Goal: Information Seeking & Learning: Check status

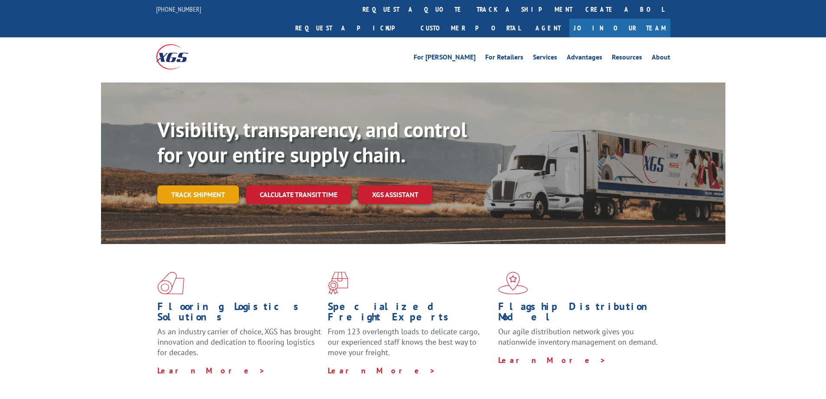
click at [190, 185] on link "Track shipment" at bounding box center [198, 194] width 82 height 18
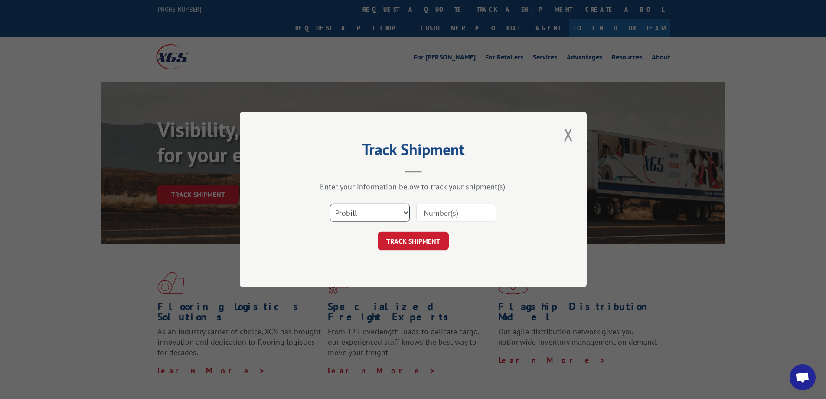
click at [363, 217] on select "Select category... Probill BOL PO" at bounding box center [370, 212] width 80 height 18
select select "bol"
click at [330, 203] on select "Select category... Probill BOL PO" at bounding box center [370, 212] width 80 height 18
click at [442, 210] on input at bounding box center [456, 212] width 80 height 18
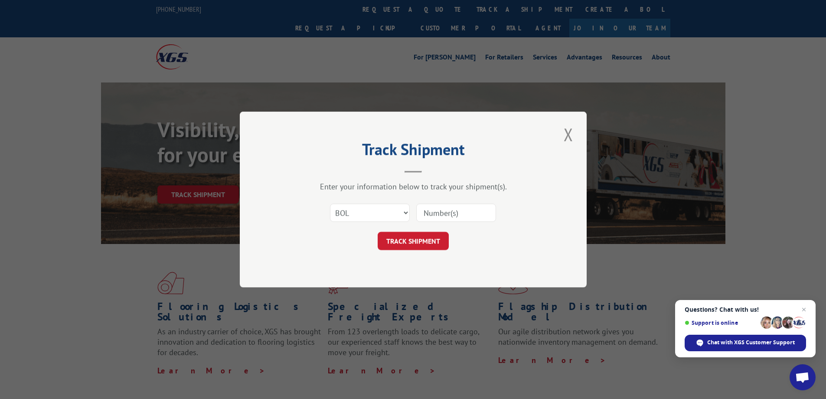
paste input "5943126"
type input "5943126"
click at [417, 245] on button "TRACK SHIPMENT" at bounding box center [413, 241] width 71 height 18
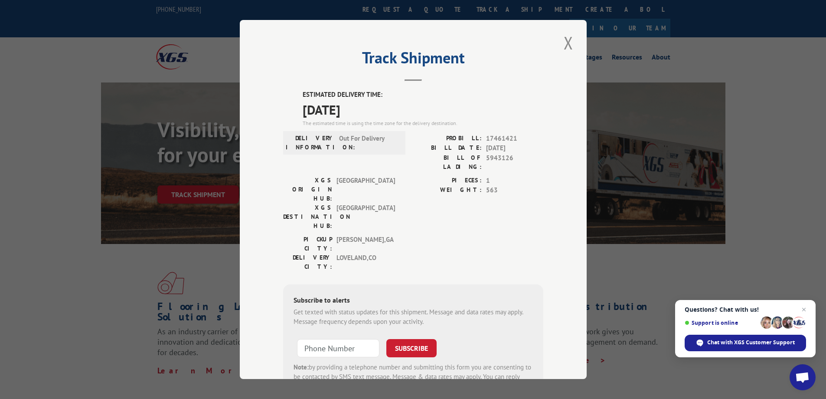
drag, startPoint x: 368, startPoint y: 109, endPoint x: 286, endPoint y: 95, distance: 83.6
click at [286, 95] on div "ESTIMATED DELIVERY TIME: [DATE] The estimated time is using the time zone for t…" at bounding box center [413, 246] width 260 height 312
copy div "ESTIMATED DELIVERY TIME: [DATE]"
drag, startPoint x: 510, startPoint y: 157, endPoint x: 483, endPoint y: 160, distance: 26.7
click at [486, 160] on span "5943126" at bounding box center [514, 162] width 57 height 18
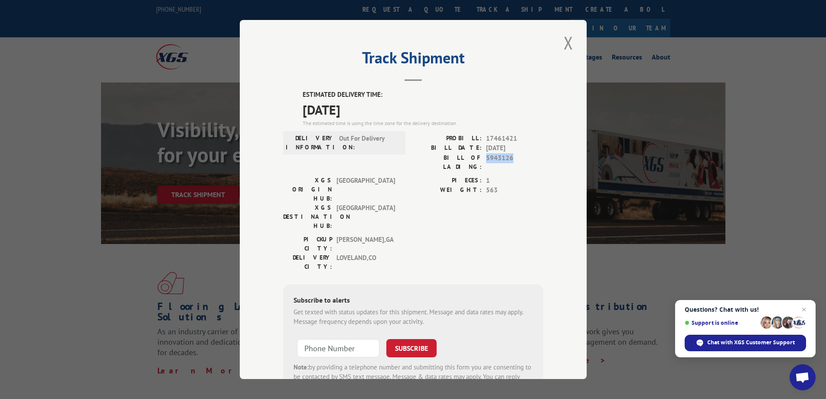
copy span "5943126"
